Goal: Information Seeking & Learning: Learn about a topic

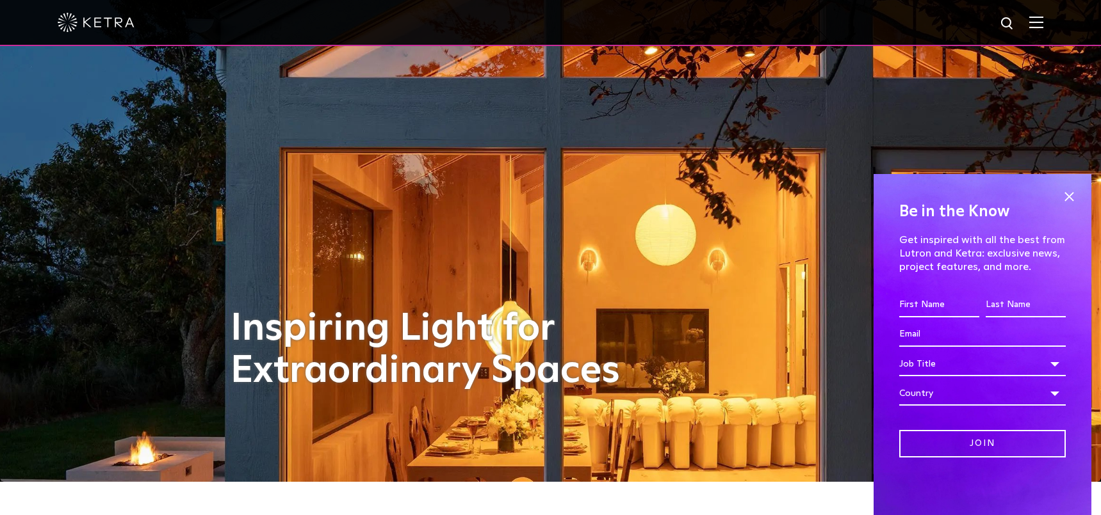
scroll to position [188, 0]
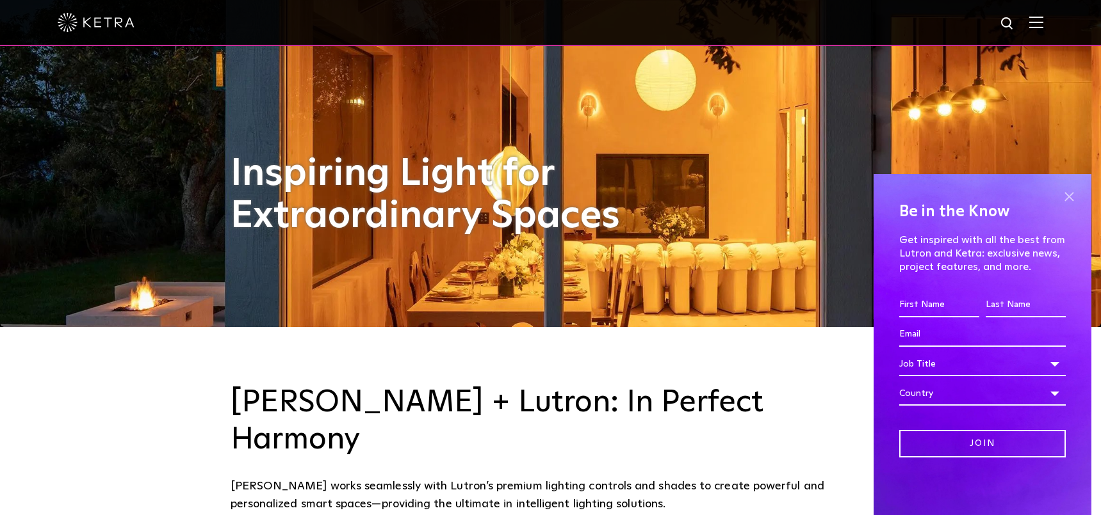
click at [1067, 197] on span at bounding box center [1068, 196] width 19 height 19
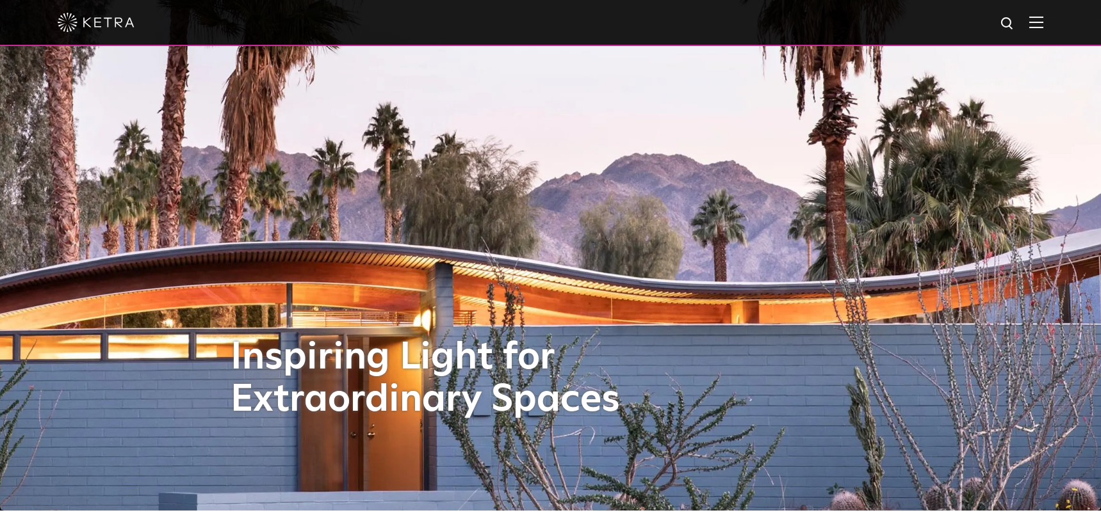
scroll to position [0, 0]
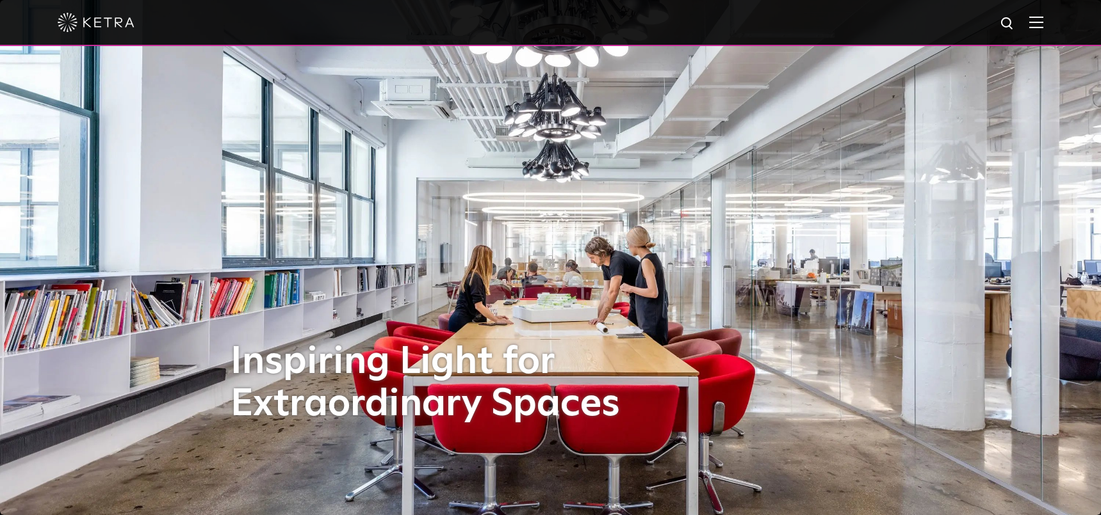
click at [1043, 25] on img at bounding box center [1036, 22] width 14 height 12
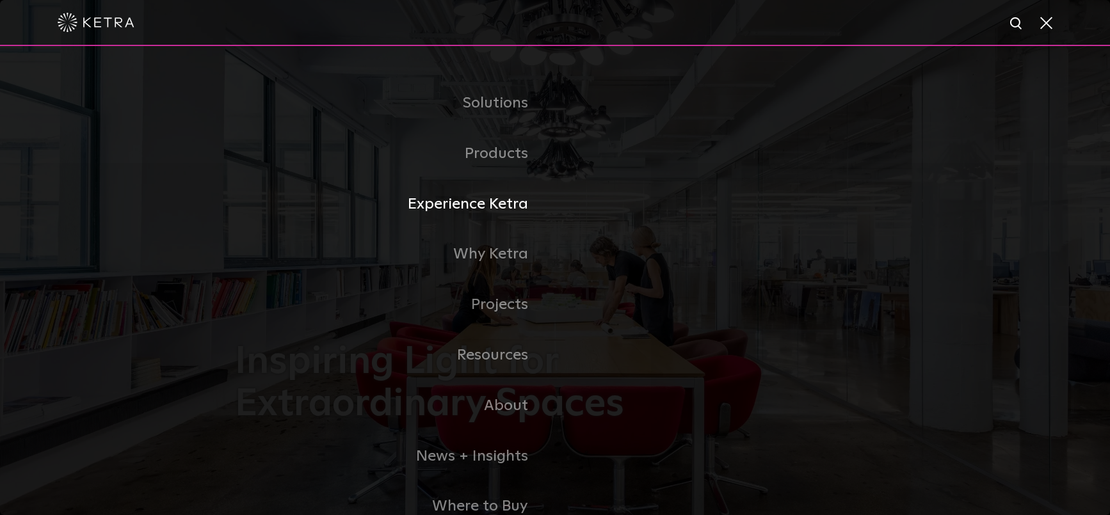
click at [501, 207] on link "Experience Ketra" at bounding box center [395, 204] width 320 height 51
